Goal: Information Seeking & Learning: Check status

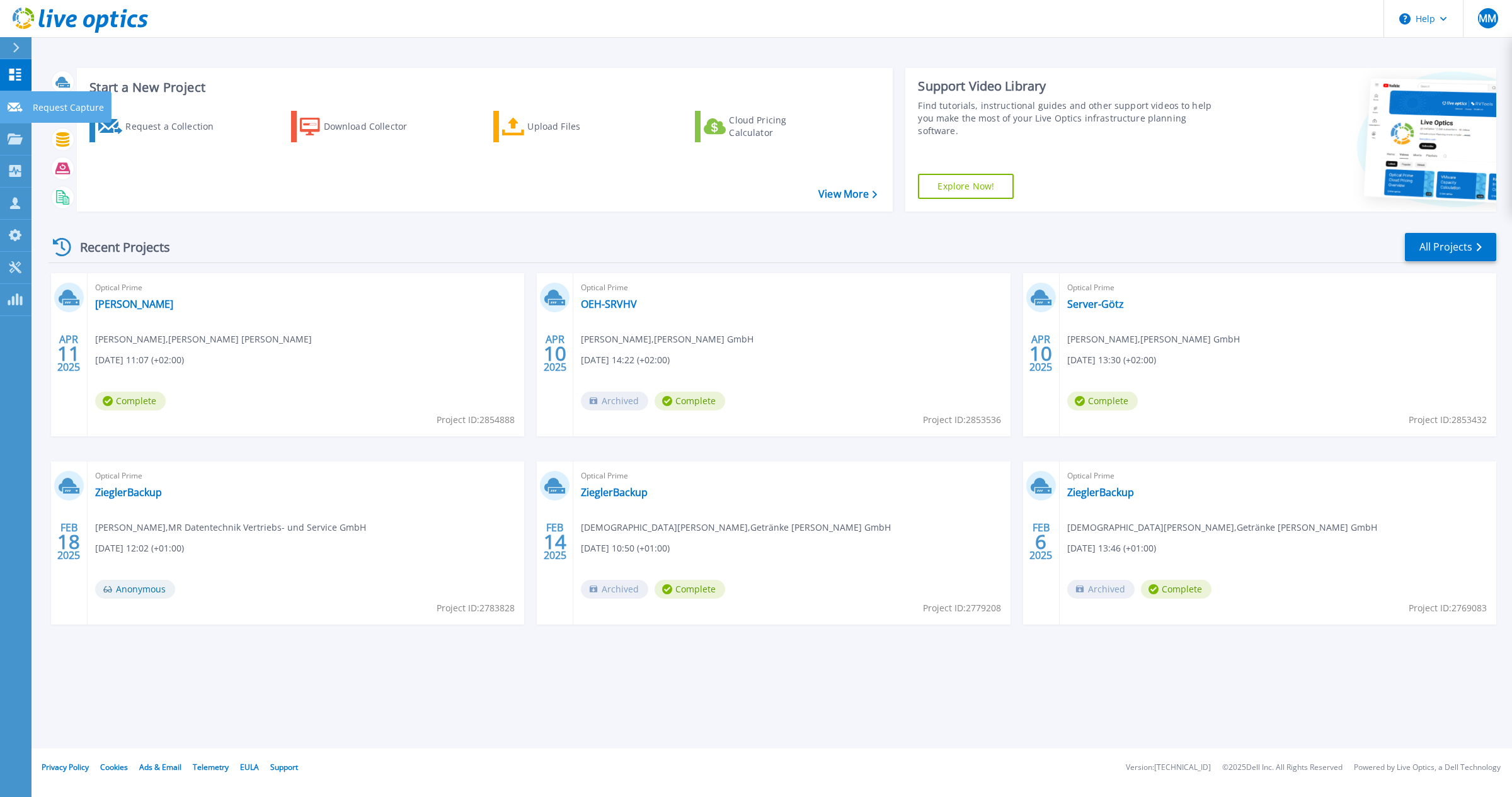
click at [5, 111] on link "Request Capture Request Capture" at bounding box center [16, 107] width 32 height 32
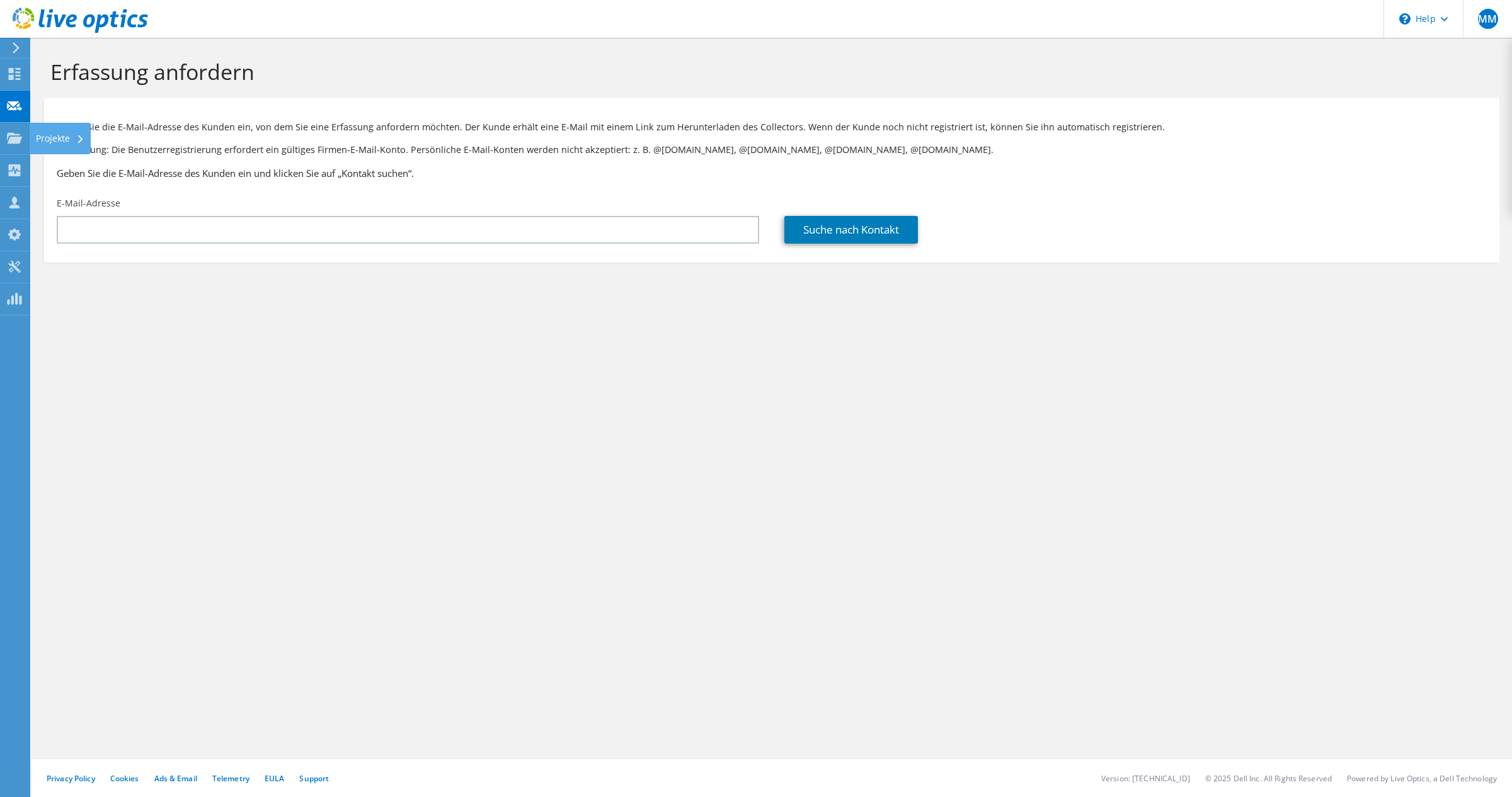
click at [16, 145] on div at bounding box center [14, 139] width 16 height 14
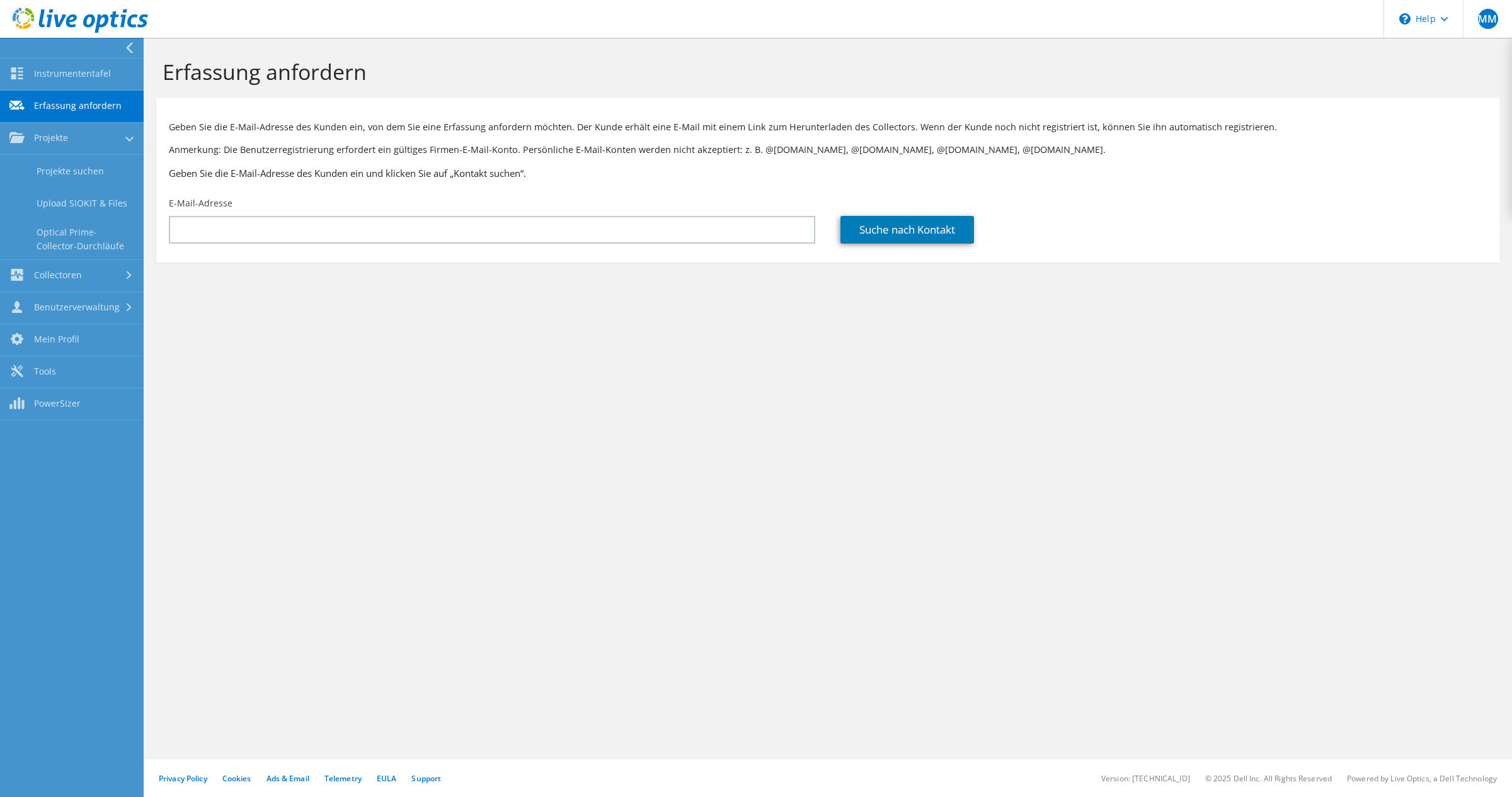
click at [43, 109] on link "Erfassung anfordern" at bounding box center [72, 106] width 144 height 32
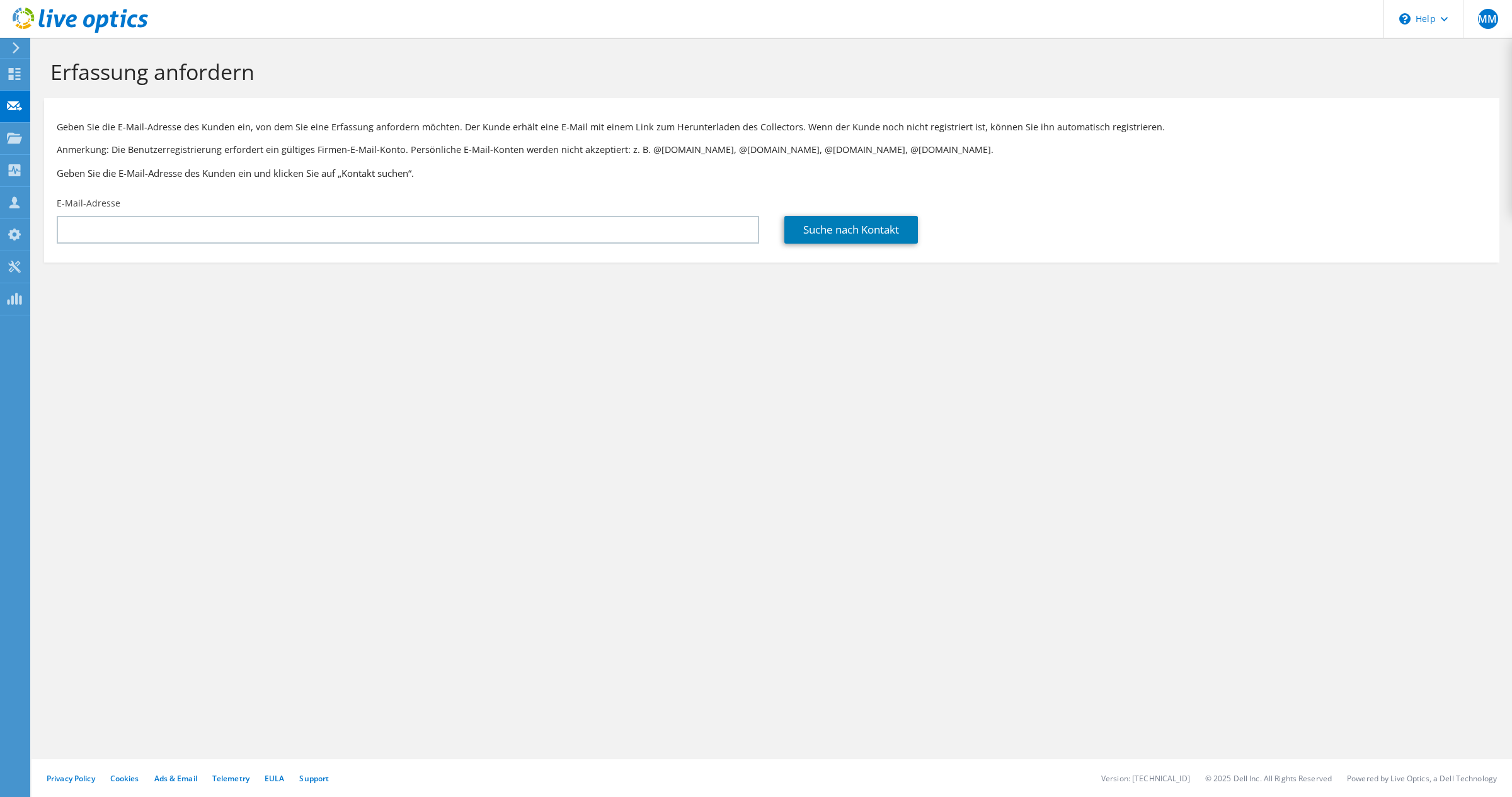
click at [18, 53] on icon at bounding box center [16, 48] width 10 height 11
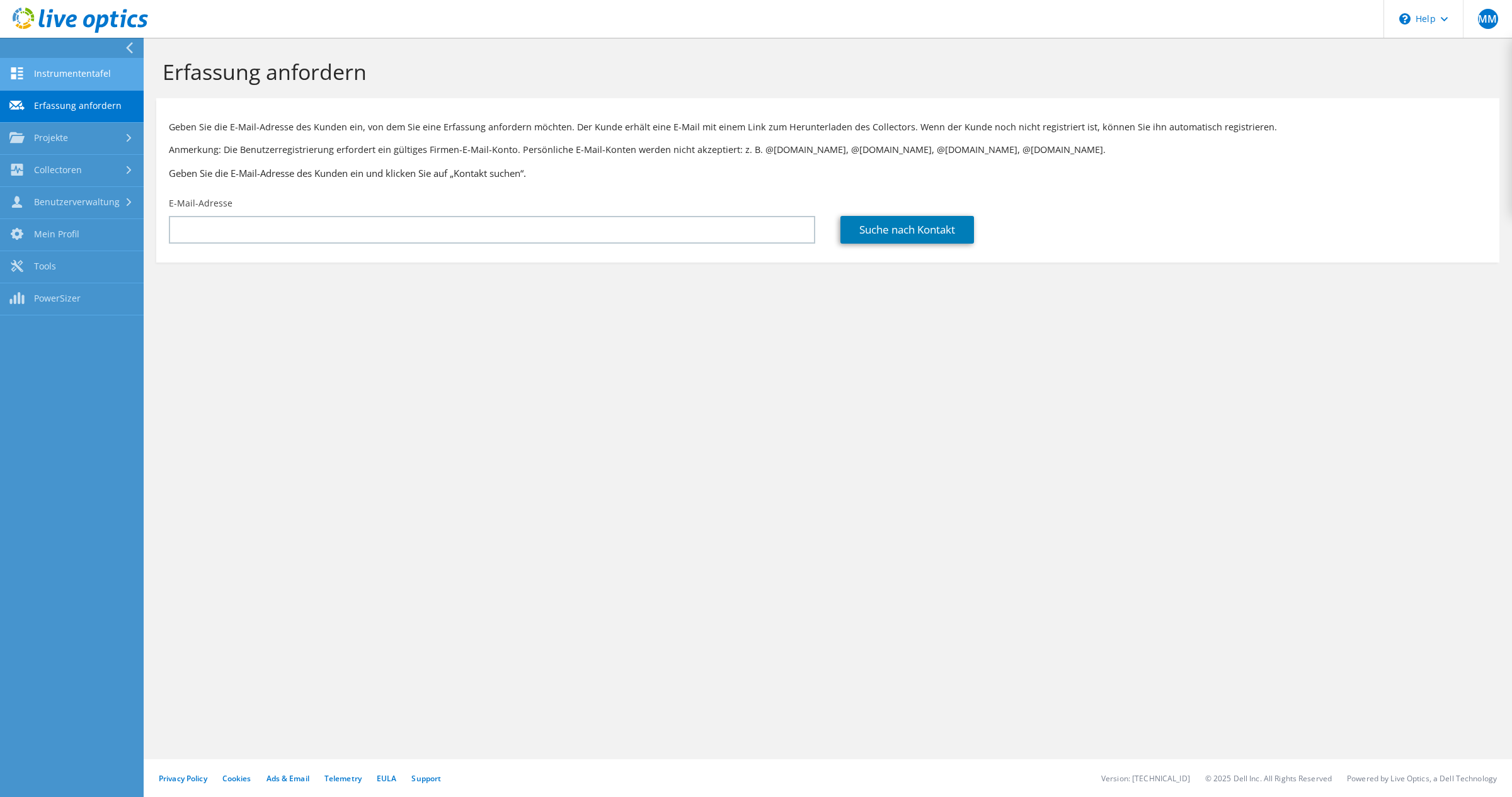
click at [29, 72] on link "Instrumententafel" at bounding box center [72, 74] width 144 height 32
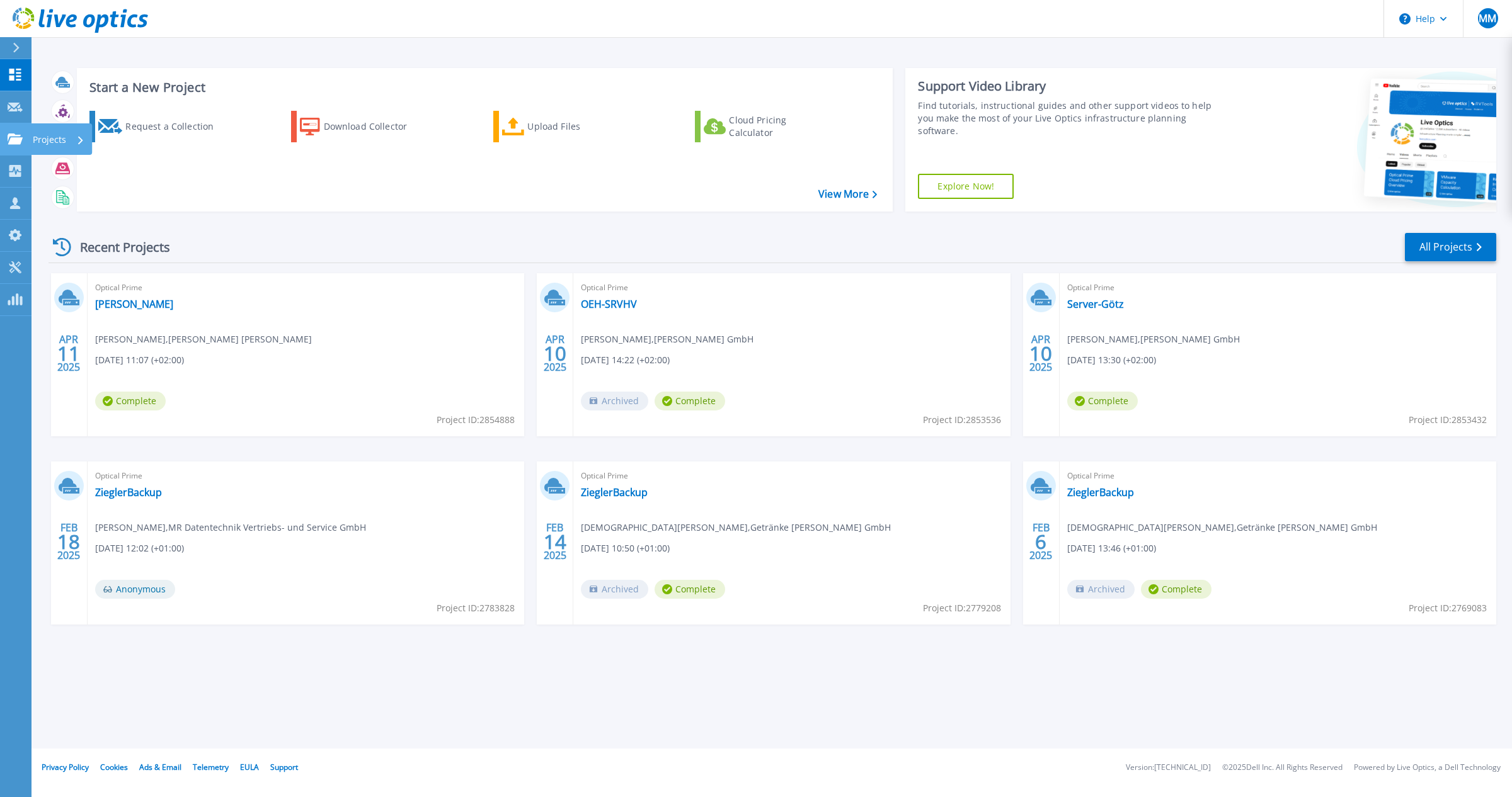
click at [2, 139] on link "Projects Projects" at bounding box center [16, 139] width 32 height 32
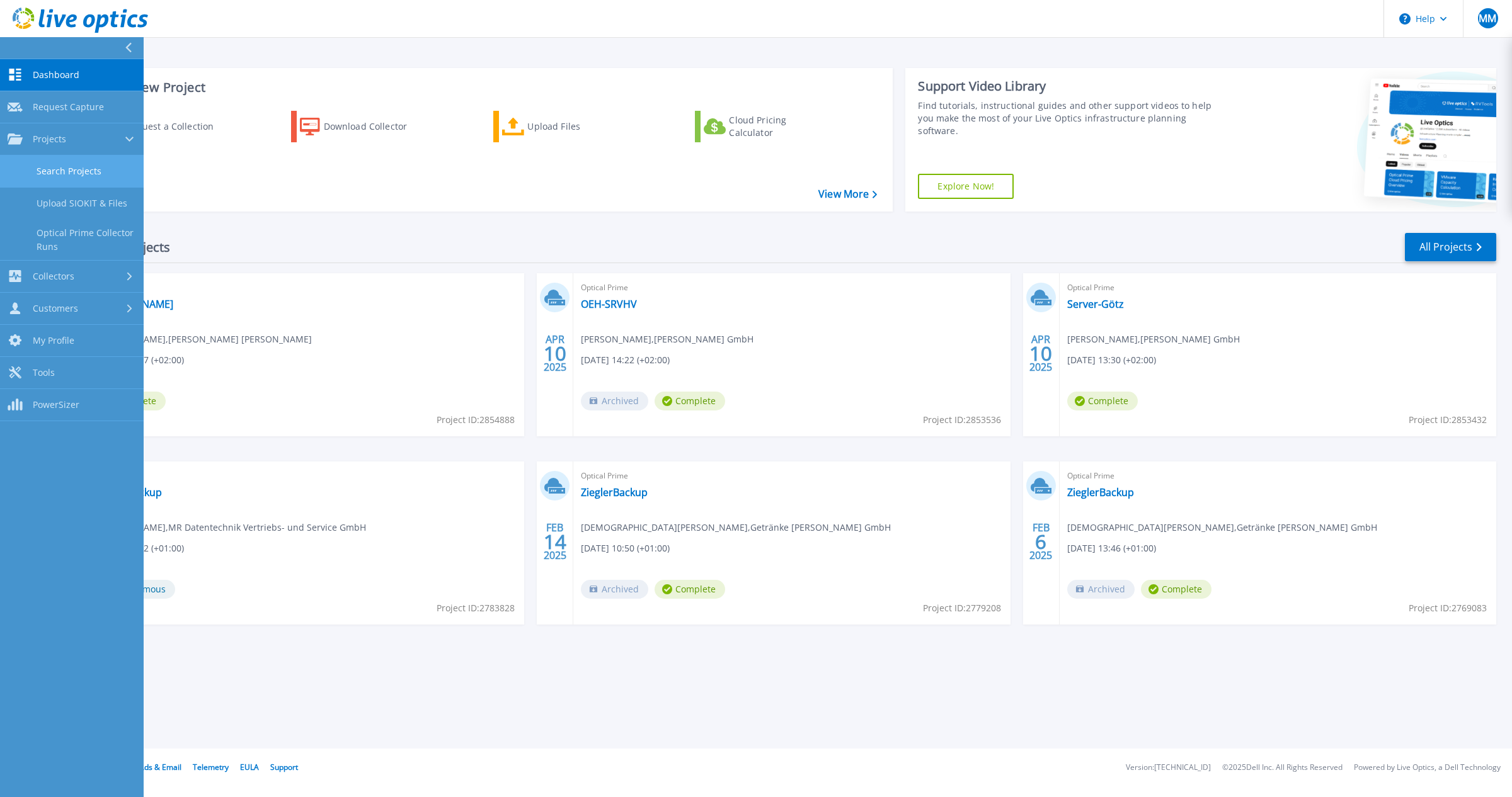
click at [69, 176] on link "Search Projects" at bounding box center [72, 171] width 144 height 32
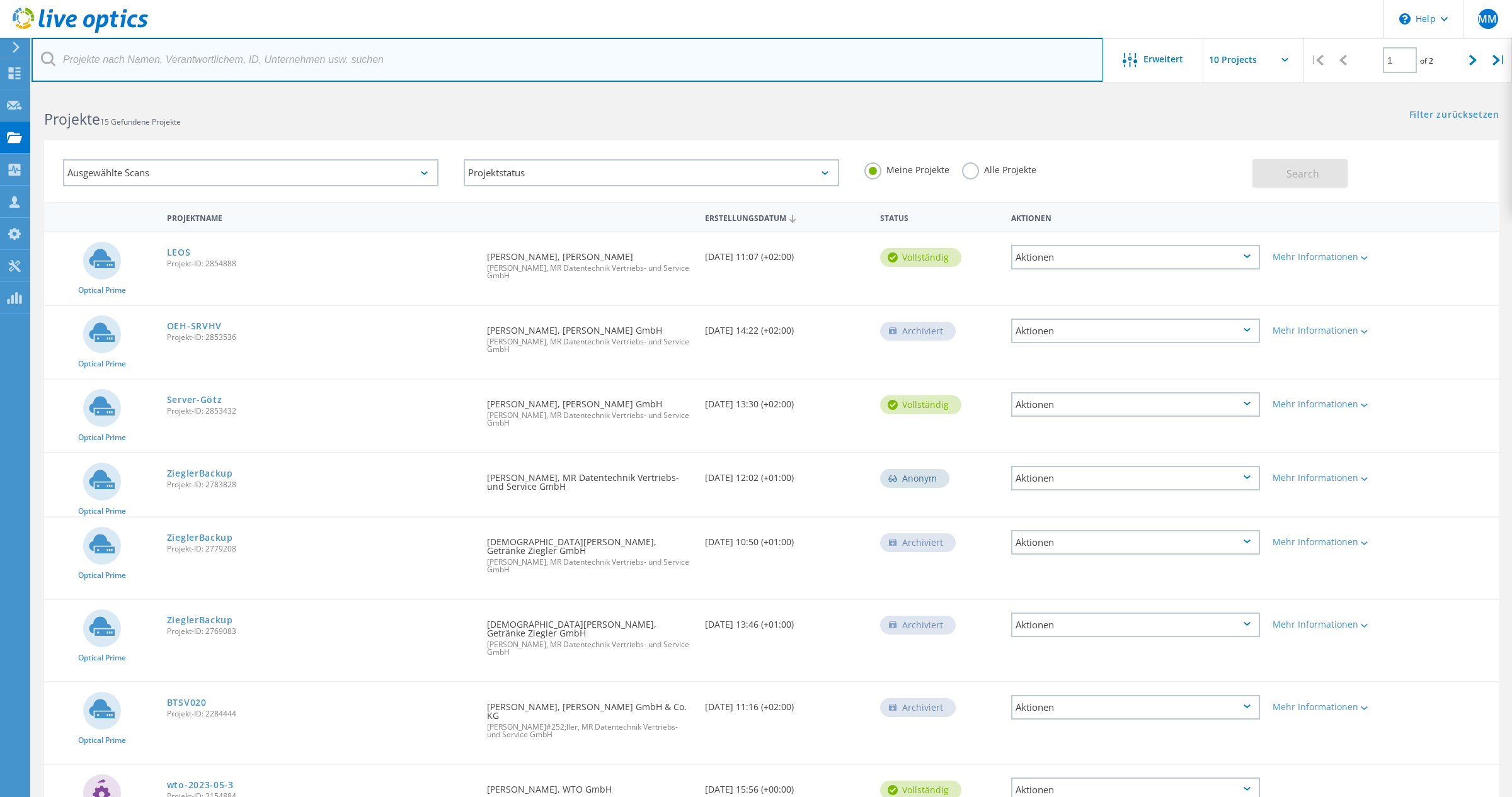
click at [936, 66] on input "text" at bounding box center [567, 60] width 1071 height 44
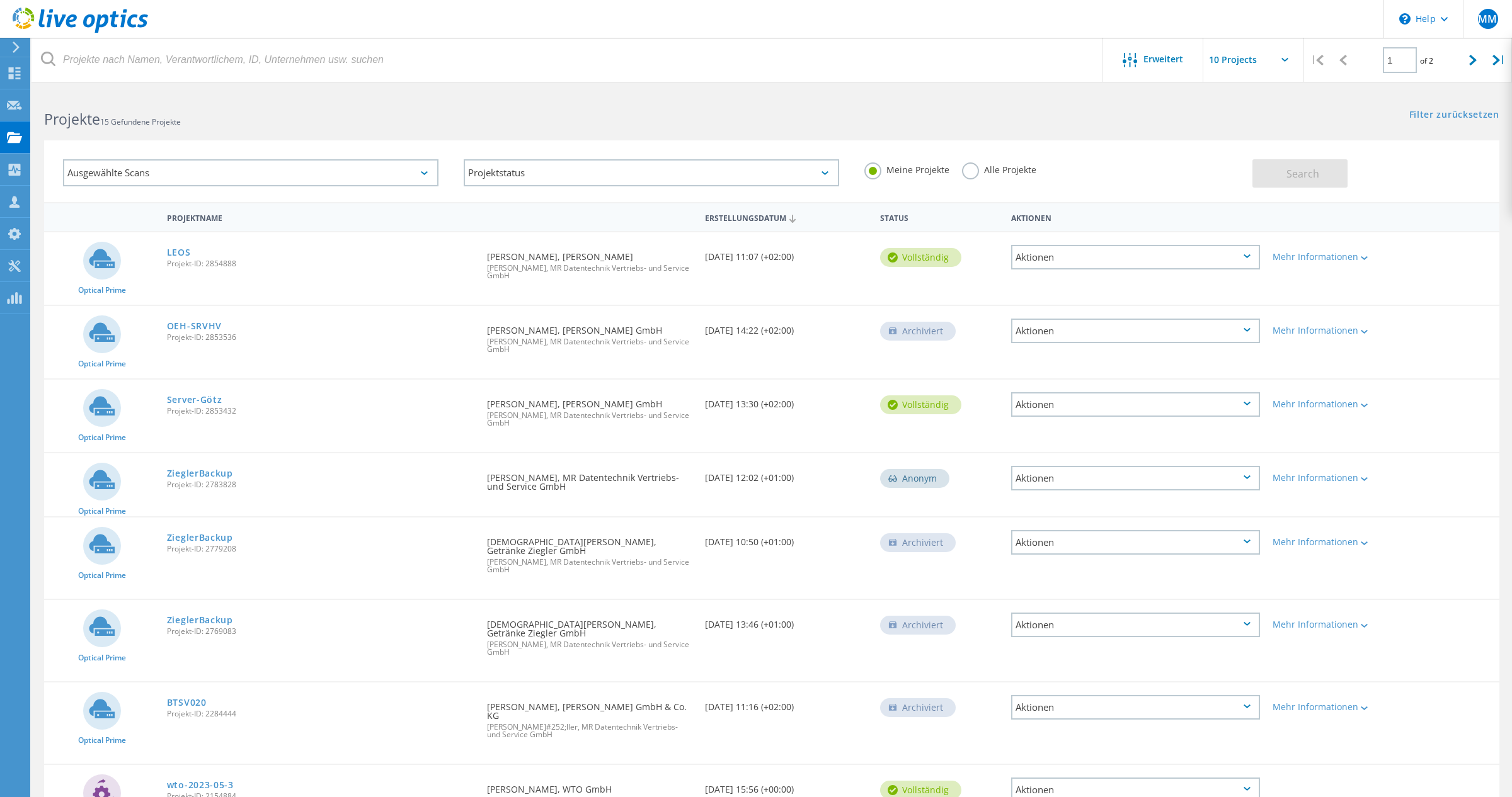
click at [1276, 63] on input "text" at bounding box center [1266, 60] width 126 height 44
click at [1043, 96] on div "Filter zurücksetzen Filter anzeigen" at bounding box center [1142, 103] width 740 height 24
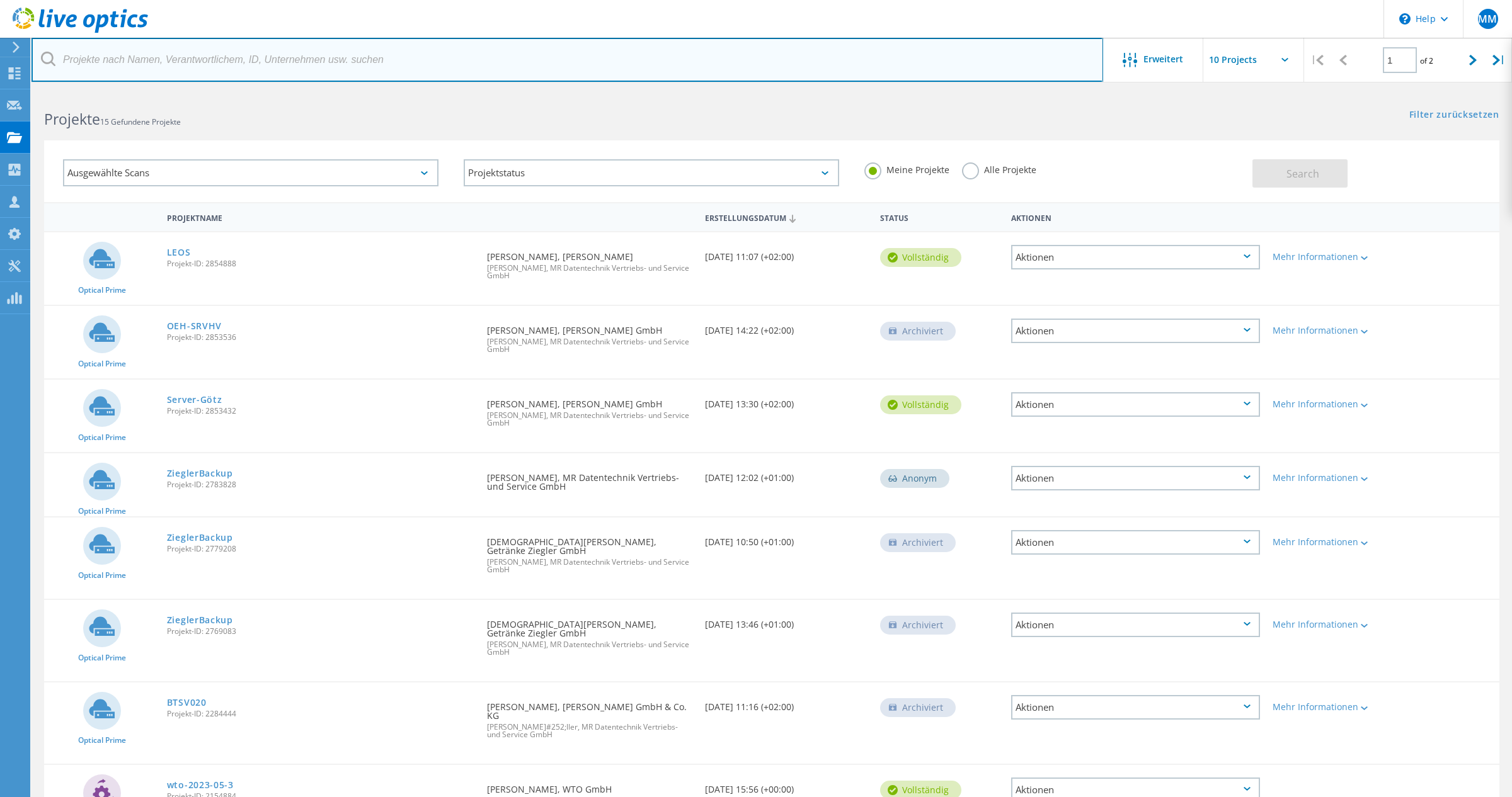
click at [158, 67] on input "text" at bounding box center [567, 60] width 1071 height 44
type input "2459206"
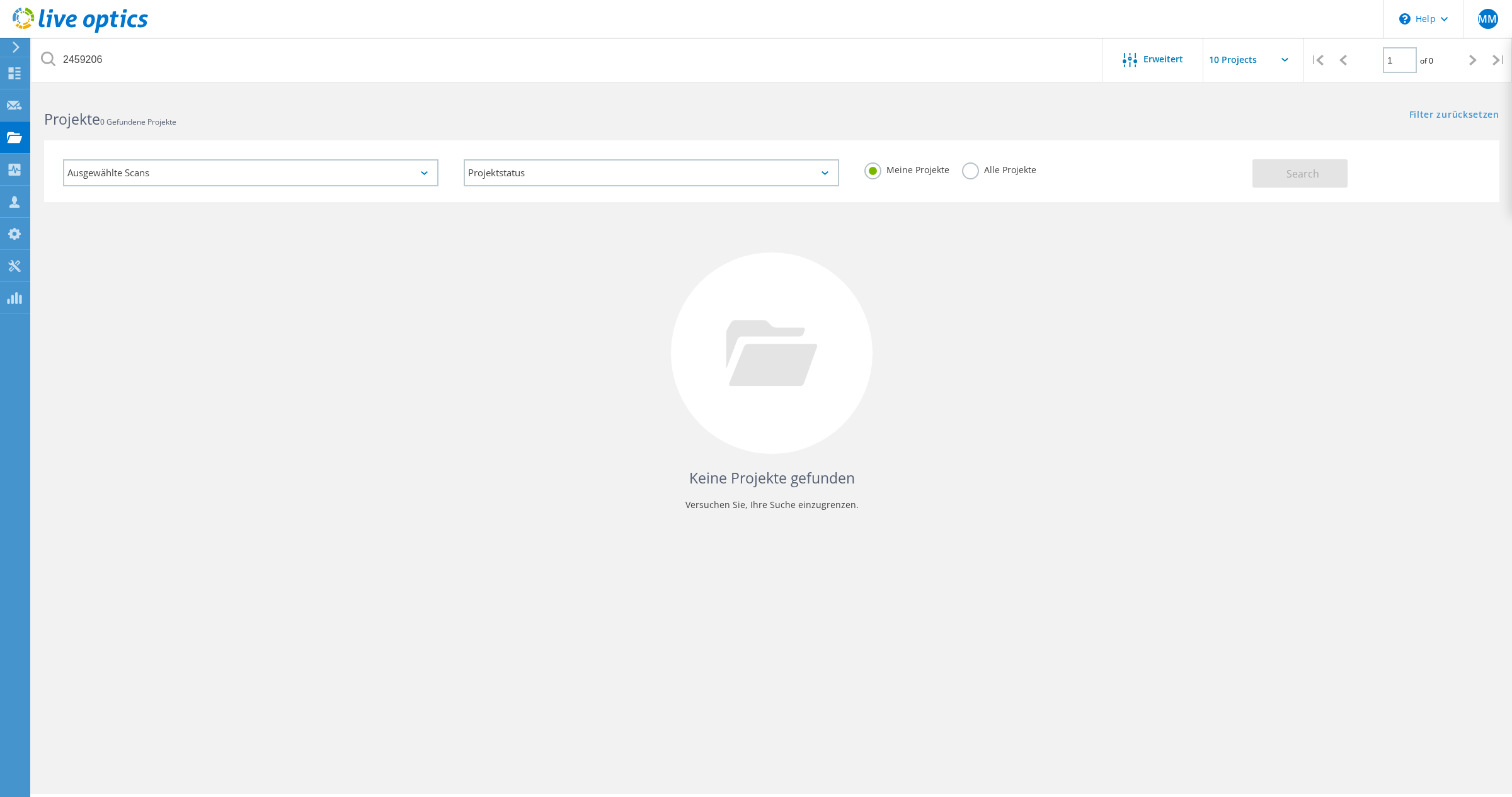
click at [969, 162] on div "Meine Projekte Alle Projekte" at bounding box center [1052, 170] width 401 height 46
click at [979, 179] on div "Alle Projekte" at bounding box center [999, 171] width 74 height 18
click at [974, 169] on label "Alle Projekte" at bounding box center [999, 168] width 74 height 12
click at [0, 0] on input "Alle Projekte" at bounding box center [0, 0] width 0 height 0
click at [1325, 176] on button "Search" at bounding box center [1300, 173] width 95 height 29
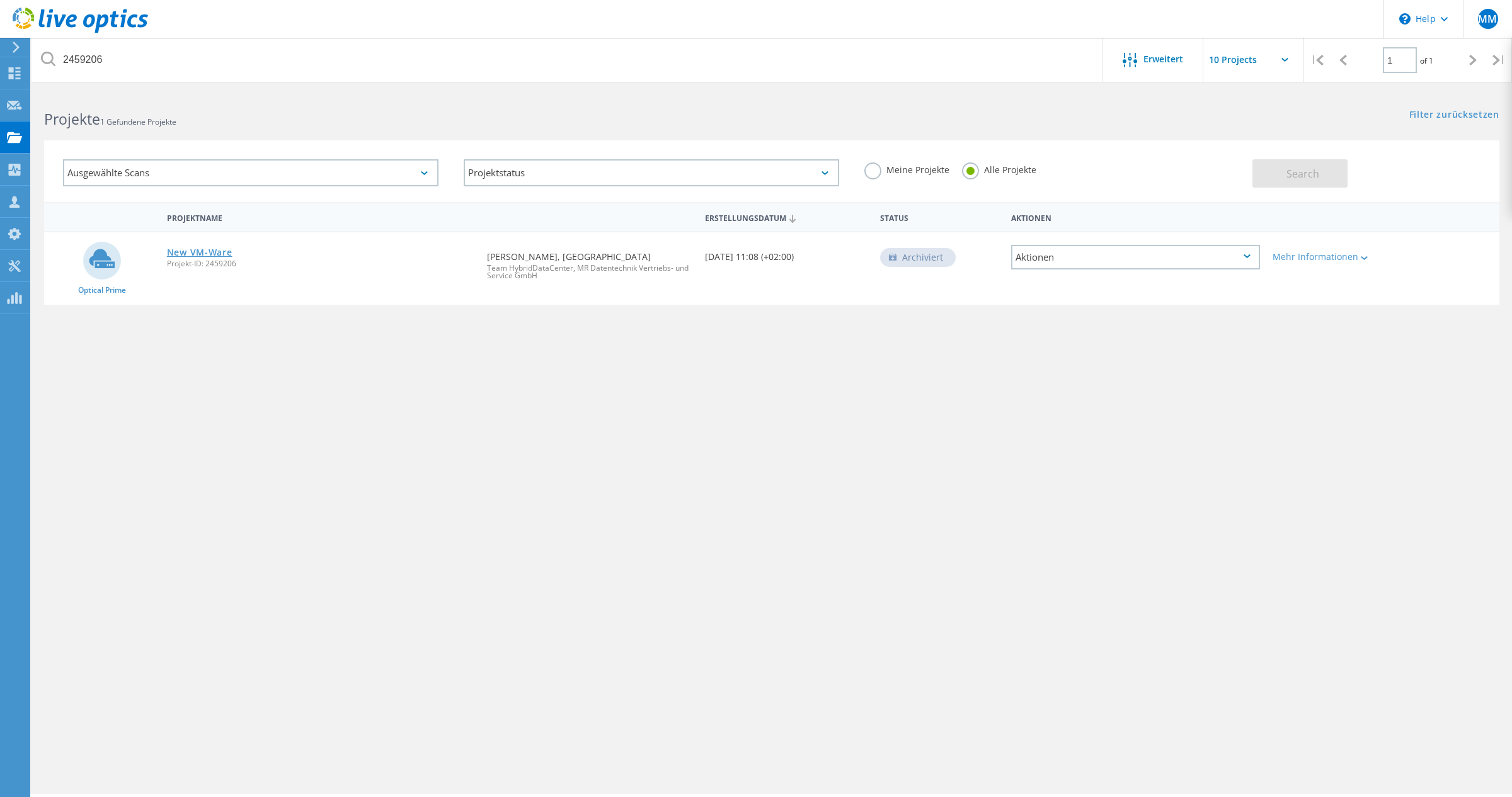
click at [182, 248] on link "New [PERSON_NAME]" at bounding box center [200, 252] width 65 height 9
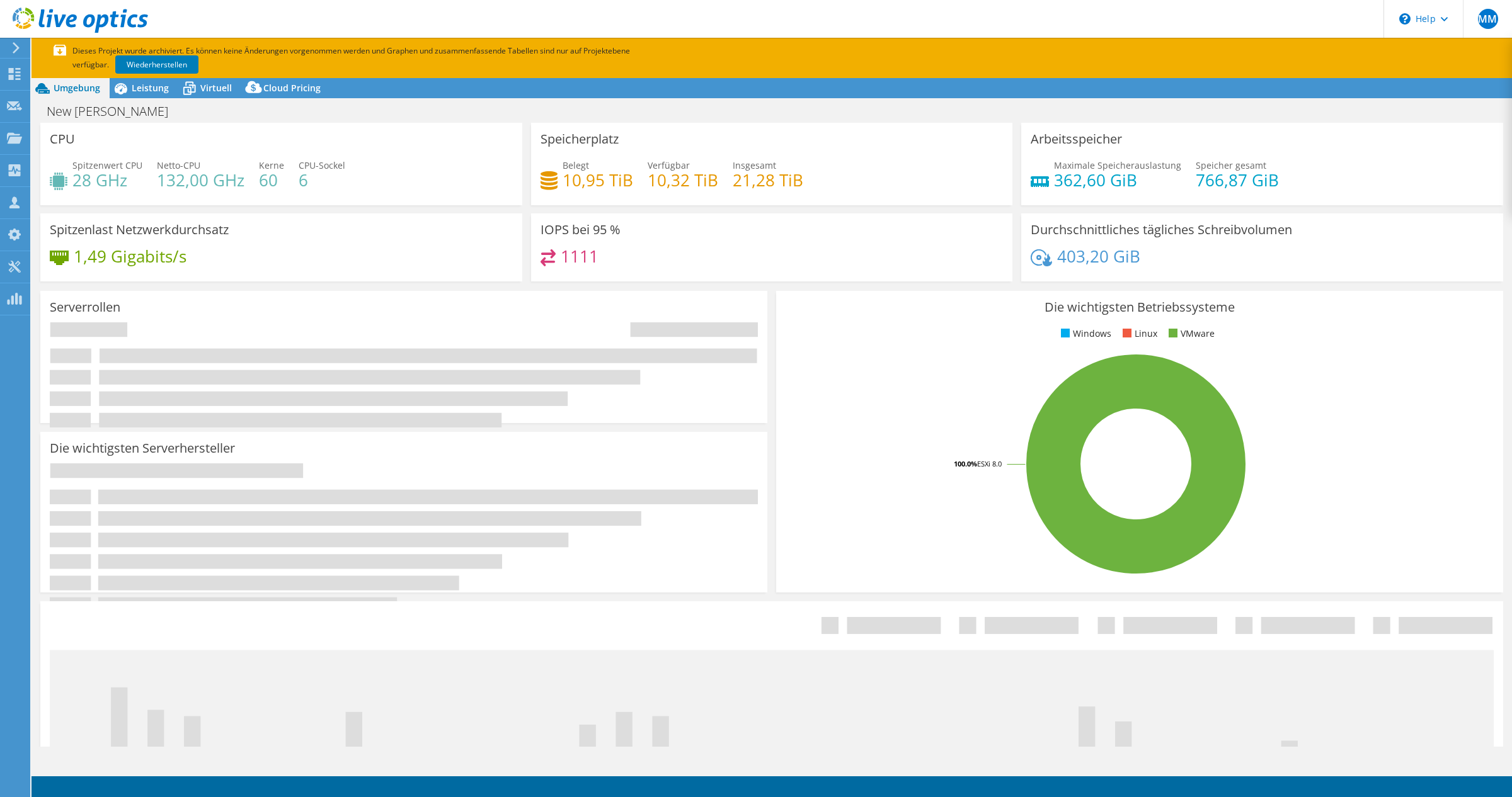
select select "USD"
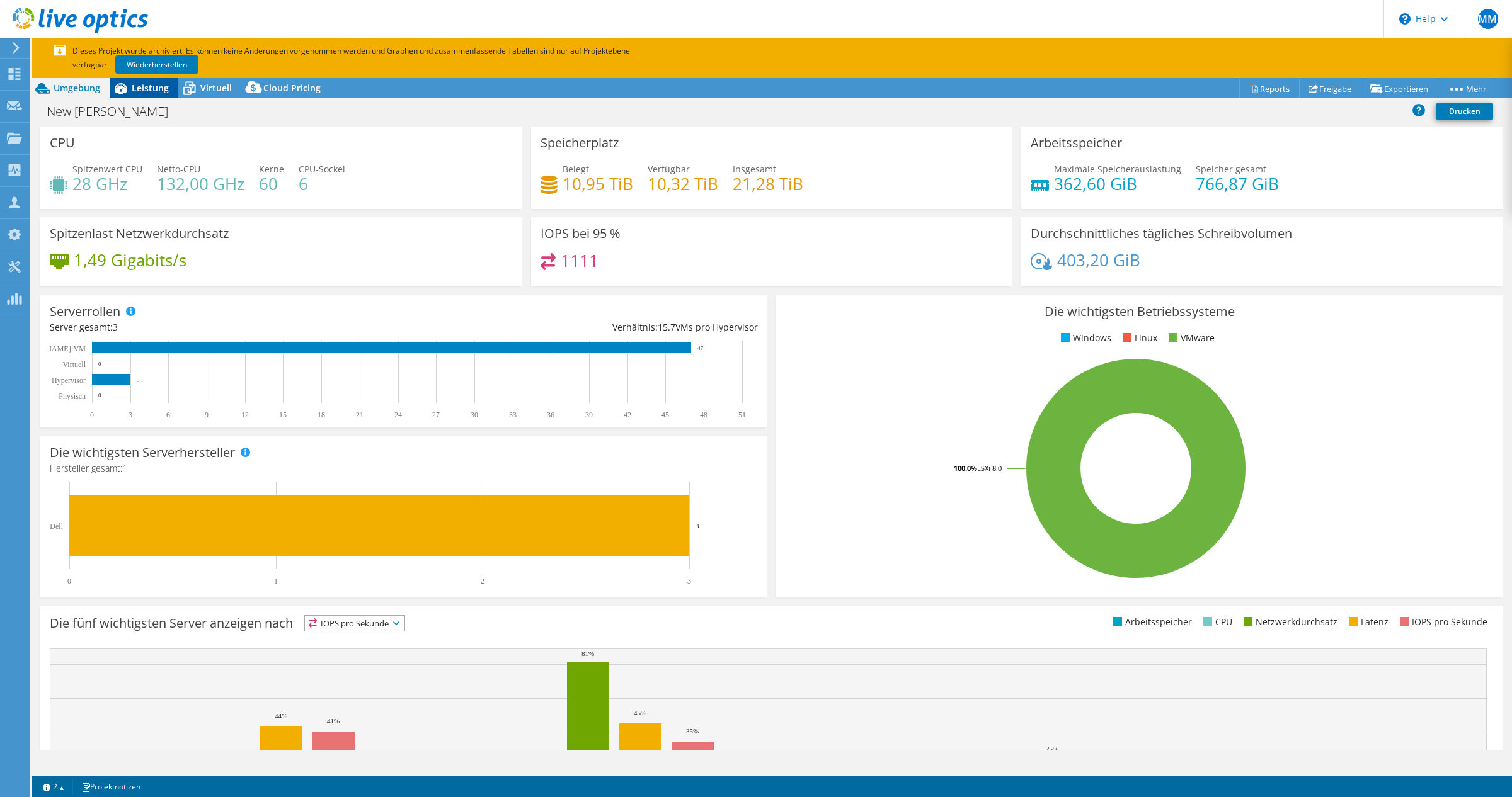
click at [149, 93] on span "Leistung" at bounding box center [150, 87] width 38 height 12
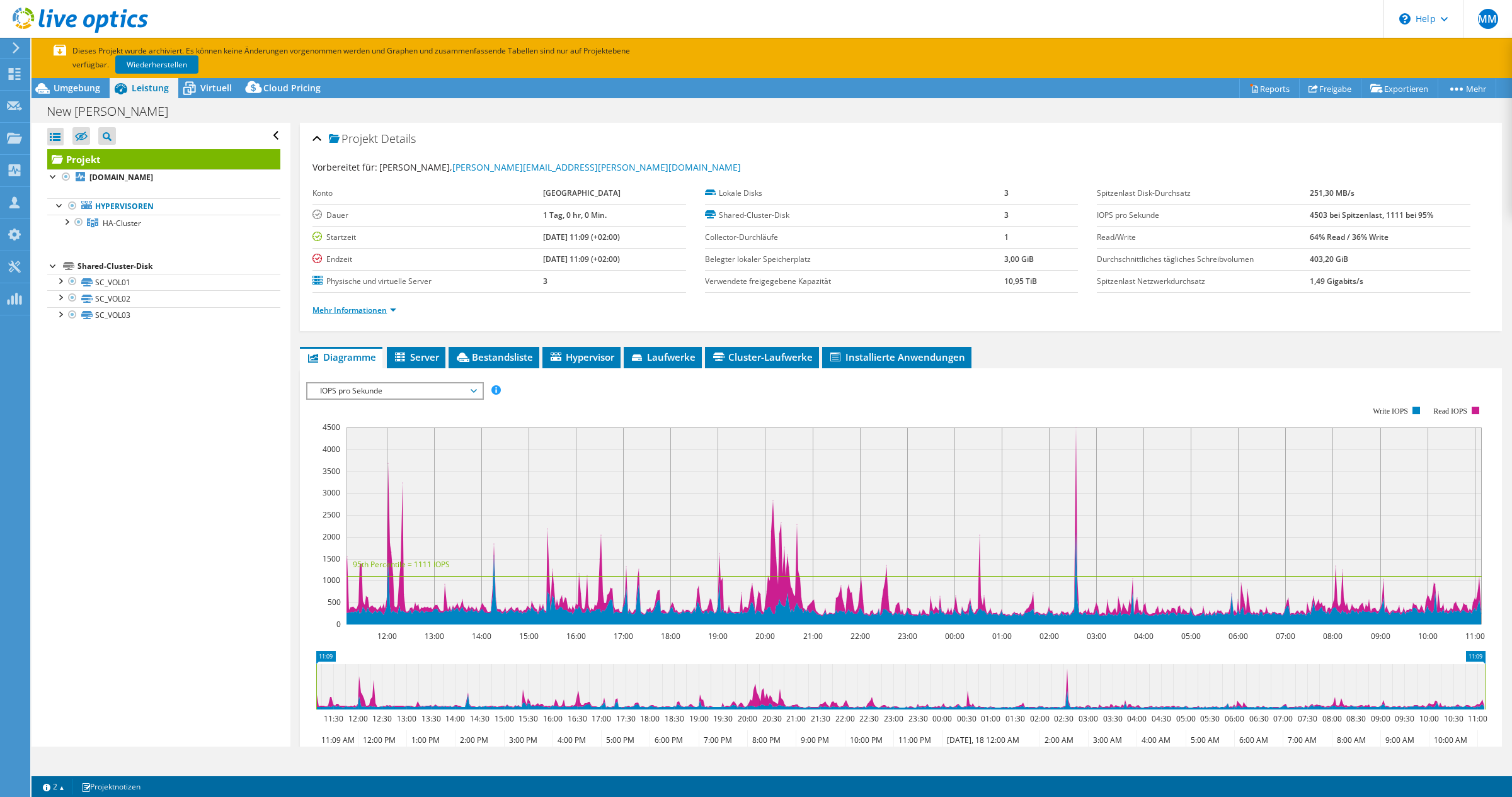
click at [356, 314] on link "Mehr Informationen" at bounding box center [354, 310] width 84 height 11
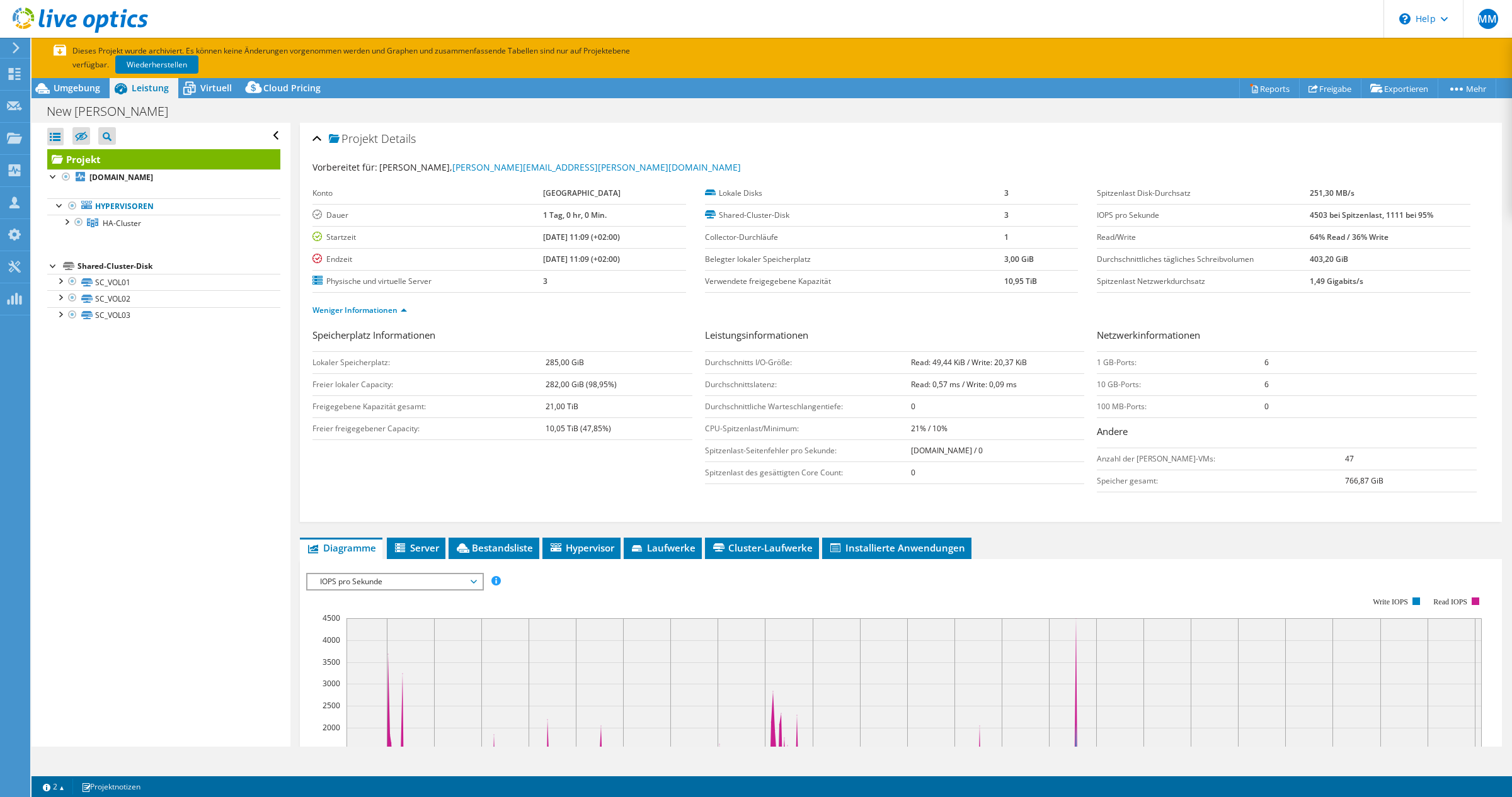
click at [539, 444] on div "Speicherplatz Informationen Lokaler Speicherplatz: 285,00 [PERSON_NAME] lokaler…" at bounding box center [508, 387] width 392 height 118
click at [79, 89] on span "Umgebung" at bounding box center [77, 87] width 47 height 12
